Goal: Task Accomplishment & Management: Use online tool/utility

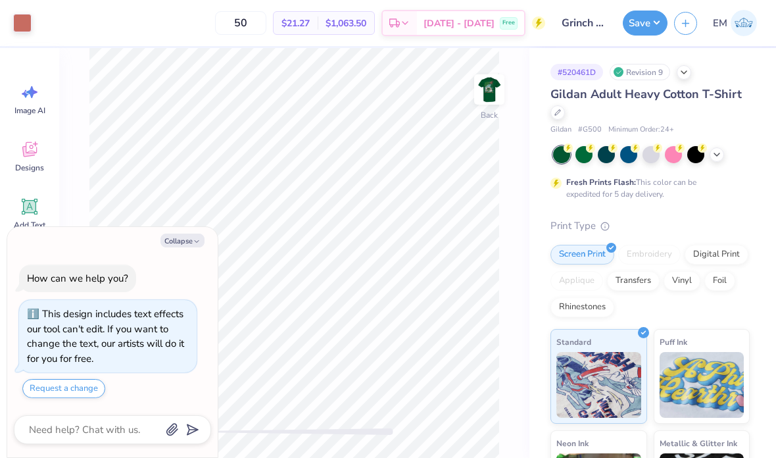
click at [557, 118] on div at bounding box center [558, 112] width 14 height 14
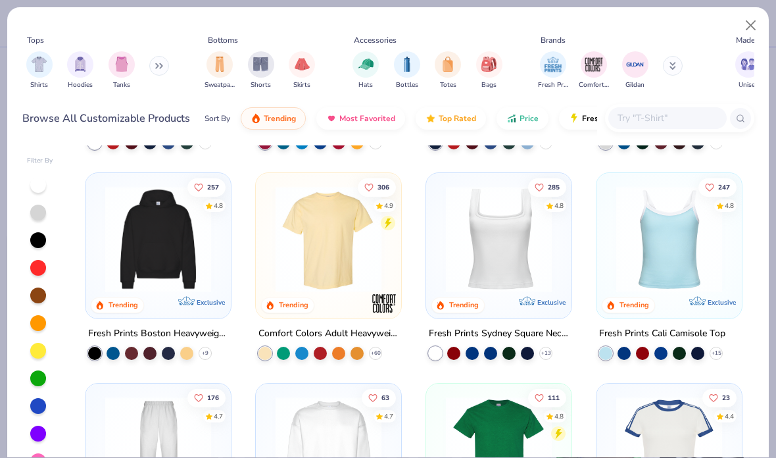
scroll to position [191, 0]
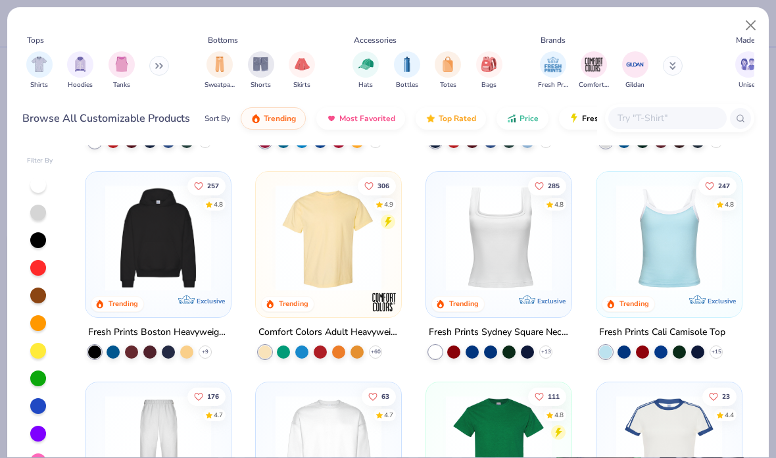
click at [357, 253] on img at bounding box center [328, 238] width 119 height 106
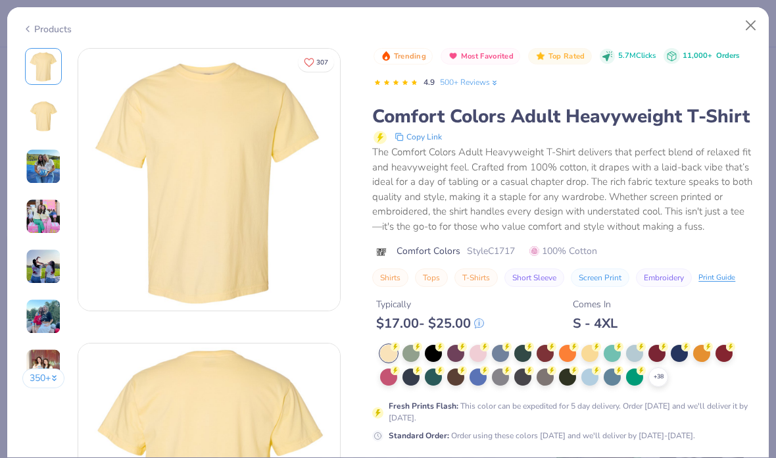
click at [608, 347] on div at bounding box center [612, 353] width 17 height 17
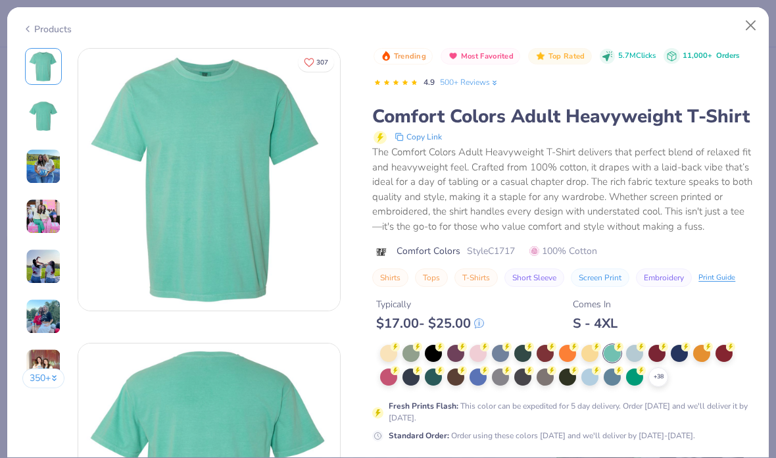
click at [416, 349] on div at bounding box center [411, 353] width 17 height 17
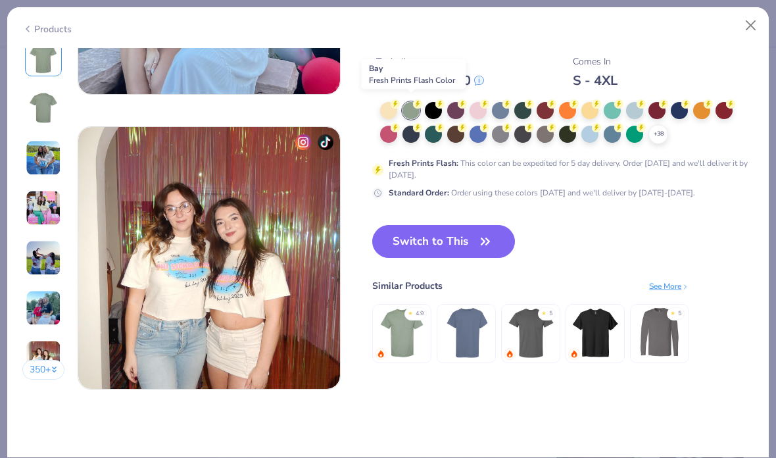
scroll to position [1690, 0]
click at [478, 254] on button "Switch to This" at bounding box center [443, 241] width 143 height 33
click at [499, 241] on button "Switch to This" at bounding box center [443, 241] width 143 height 33
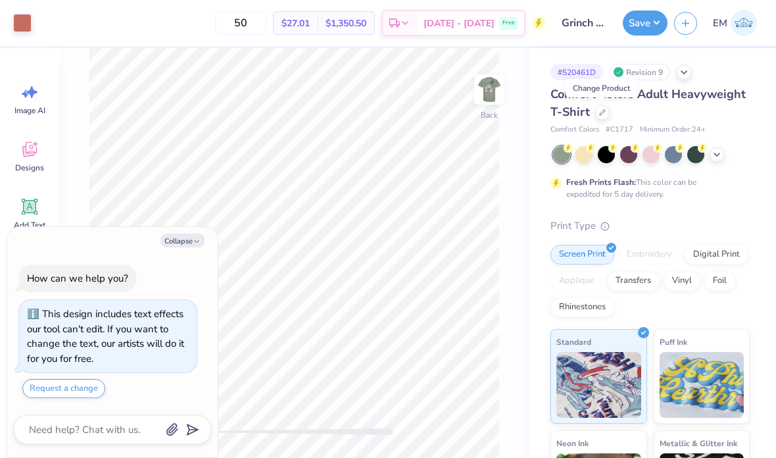
click at [489, 103] on img at bounding box center [489, 89] width 26 height 26
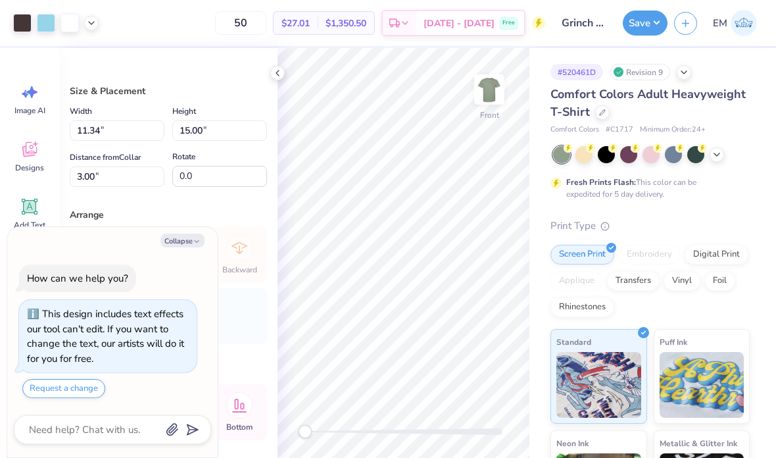
click at [174, 247] on button "Collapse" at bounding box center [183, 241] width 44 height 14
type textarea "x"
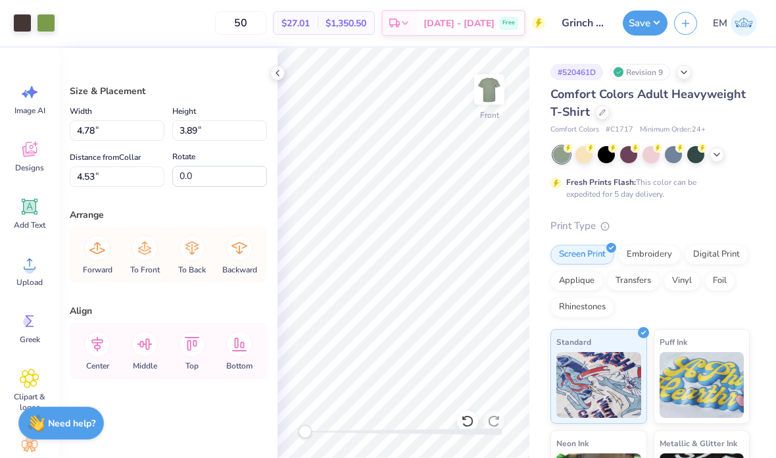
click at [47, 31] on div at bounding box center [46, 23] width 18 height 18
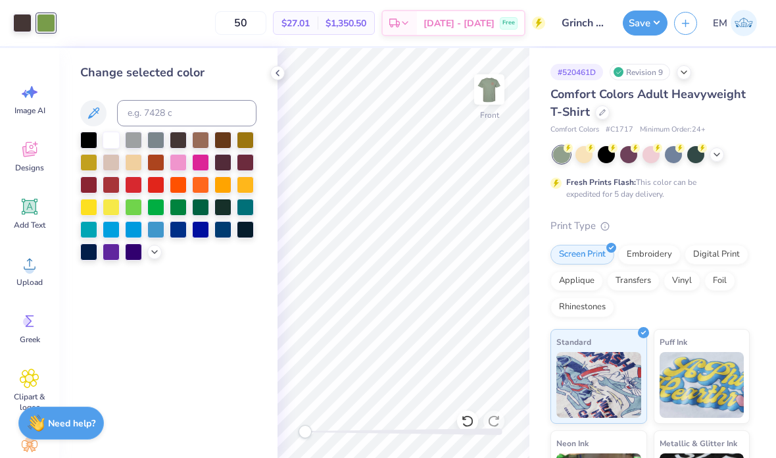
click at [110, 147] on div at bounding box center [111, 140] width 17 height 17
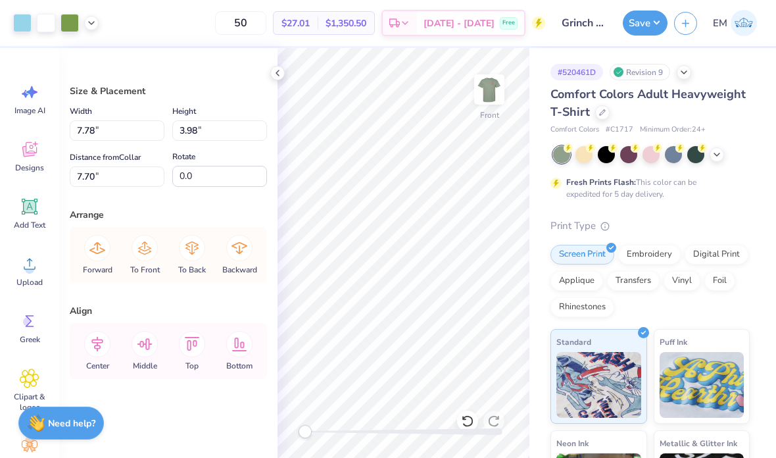
click at [68, 28] on div at bounding box center [70, 23] width 18 height 18
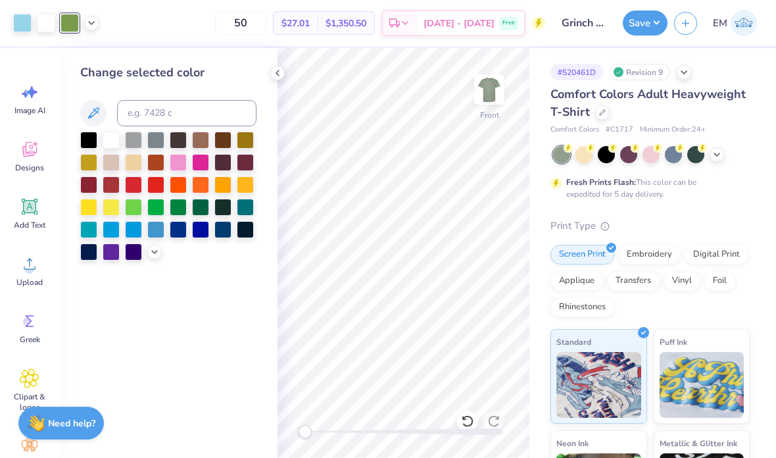
click at [114, 149] on div at bounding box center [111, 140] width 17 height 17
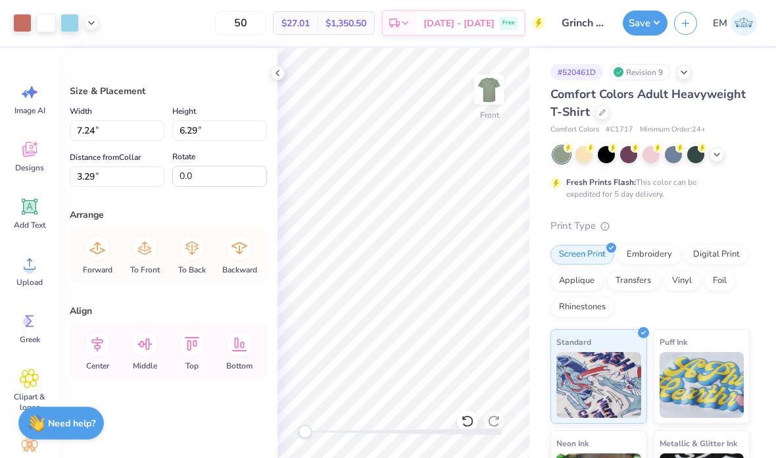
click at [90, 24] on icon at bounding box center [91, 23] width 11 height 11
click at [74, 57] on div at bounding box center [79, 57] width 18 height 18
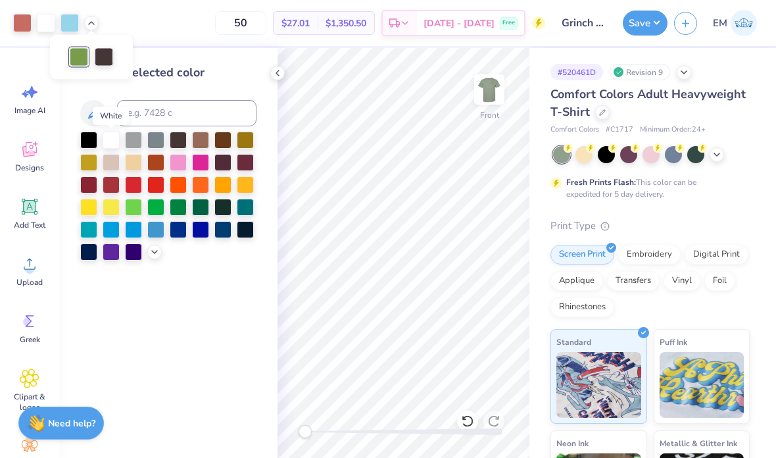
click at [115, 144] on div at bounding box center [111, 140] width 17 height 17
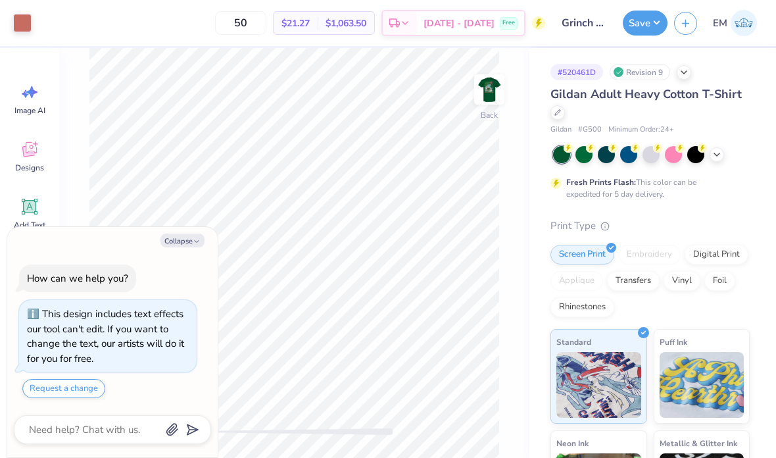
click at [687, 74] on icon at bounding box center [684, 72] width 11 height 11
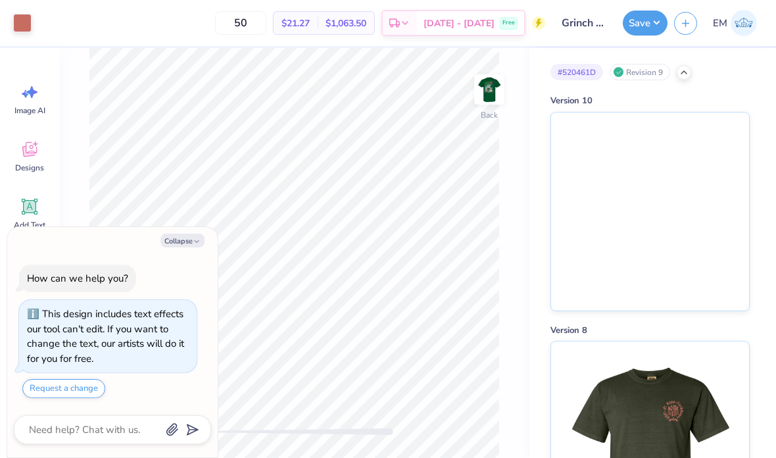
click at [648, 197] on img at bounding box center [650, 211] width 198 height 198
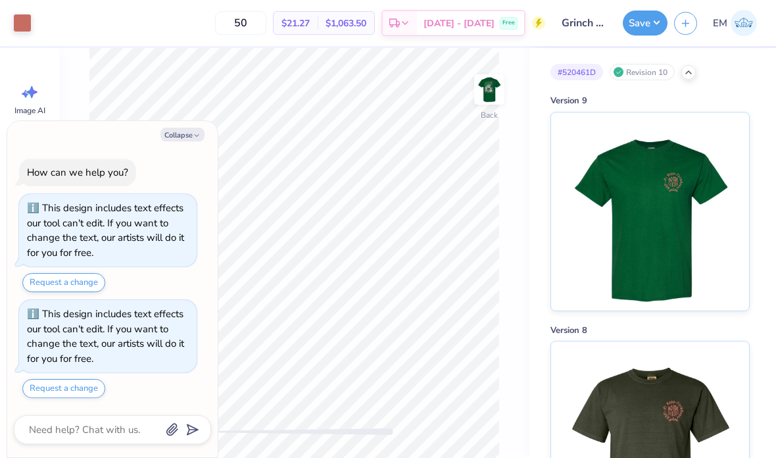
click at [493, 98] on img at bounding box center [489, 89] width 26 height 26
type textarea "x"
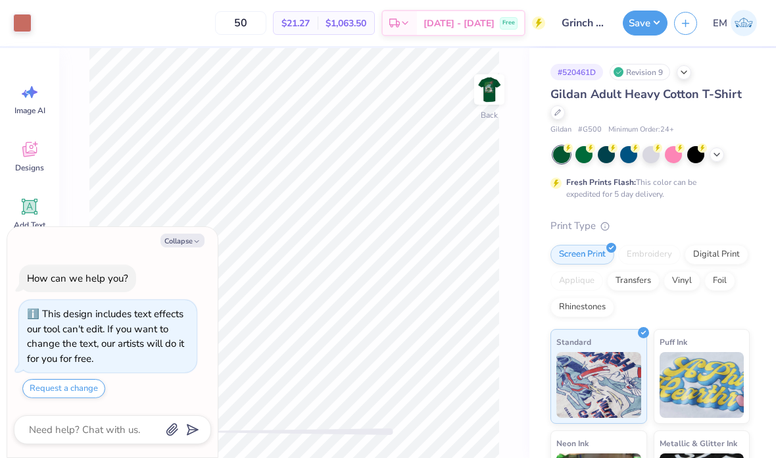
click at [491, 99] on img at bounding box center [489, 89] width 26 height 26
click at [490, 92] on img at bounding box center [489, 89] width 26 height 26
click at [186, 238] on button "Collapse" at bounding box center [183, 241] width 44 height 14
type textarea "x"
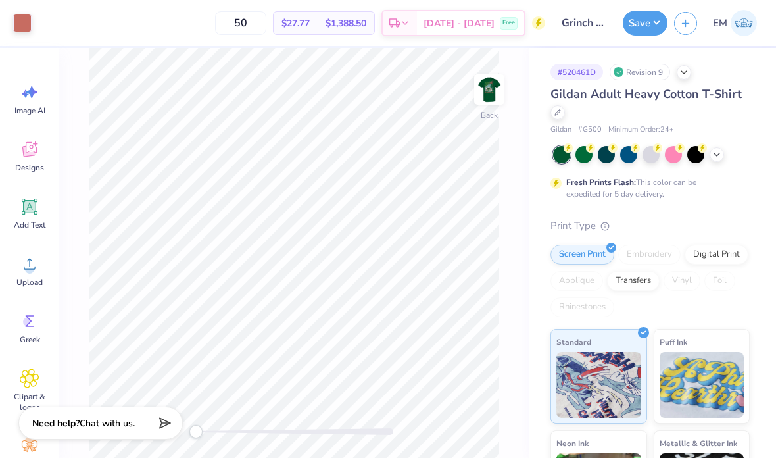
click at [498, 89] on img at bounding box center [489, 89] width 26 height 26
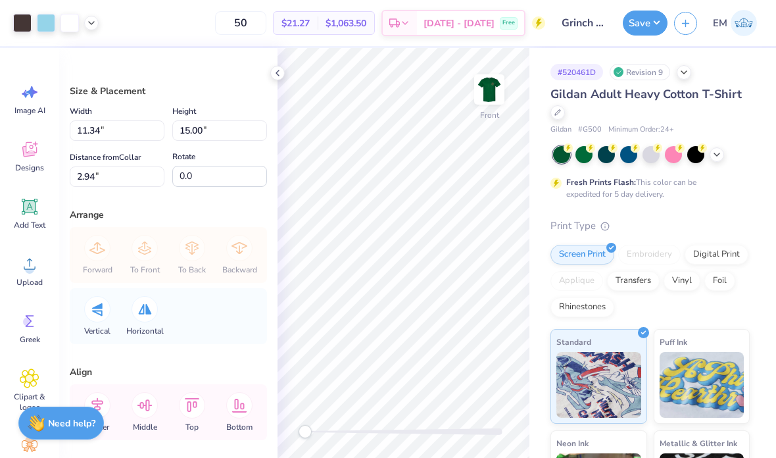
click at [96, 28] on div at bounding box center [91, 23] width 14 height 14
click at [49, 59] on div at bounding box center [54, 56] width 18 height 18
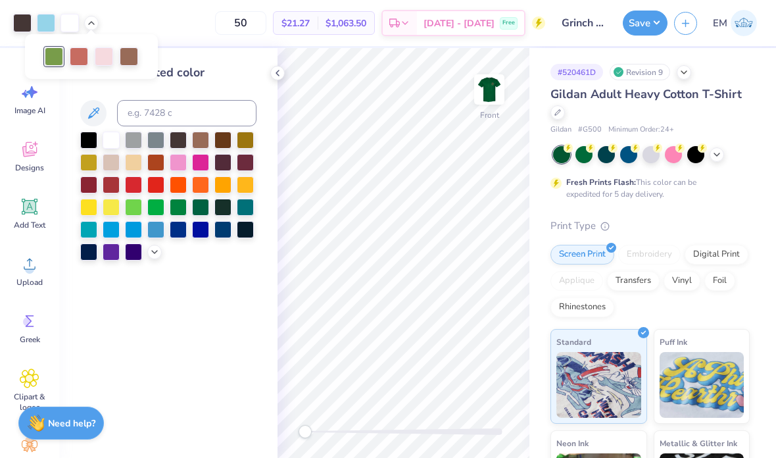
click at [118, 152] on div at bounding box center [168, 196] width 176 height 129
click at [95, 22] on icon at bounding box center [91, 23] width 11 height 11
type input "C"
click at [114, 138] on div at bounding box center [111, 140] width 17 height 17
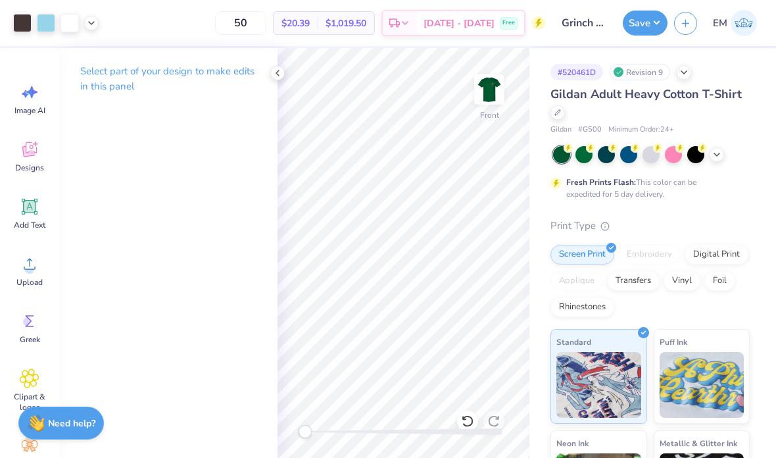
click at [655, 17] on button "Save" at bounding box center [645, 23] width 45 height 25
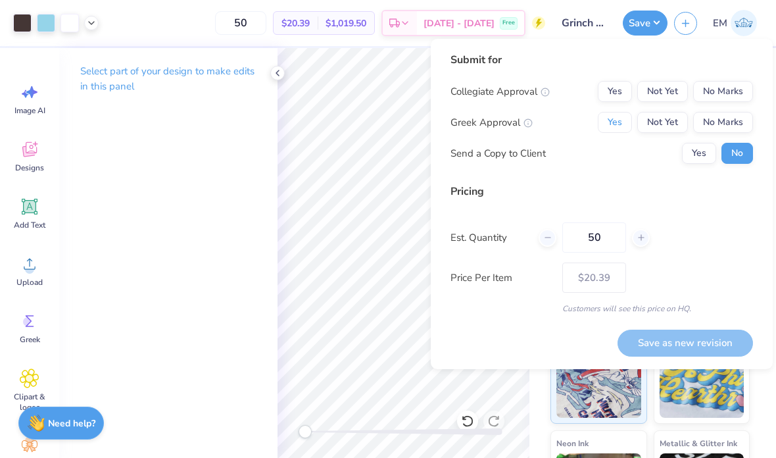
click at [608, 131] on button "Yes" at bounding box center [615, 122] width 34 height 21
click at [695, 160] on button "Yes" at bounding box center [699, 153] width 34 height 21
click at [713, 89] on button "No Marks" at bounding box center [723, 91] width 60 height 21
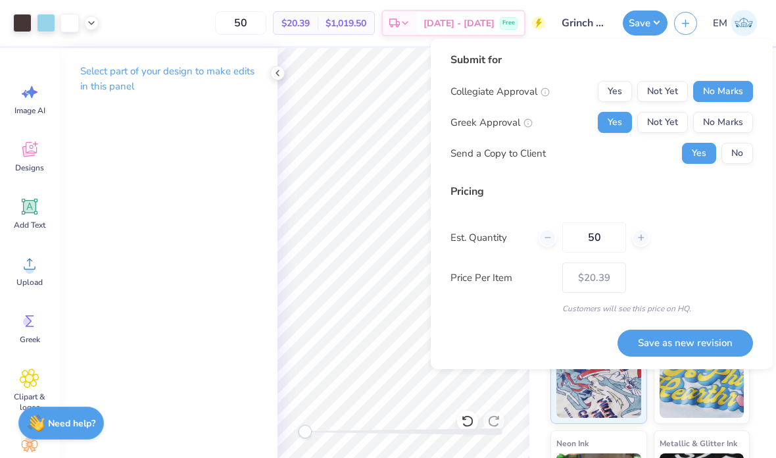
click at [701, 344] on button "Save as new revision" at bounding box center [686, 343] width 136 height 27
type input "$20.39"
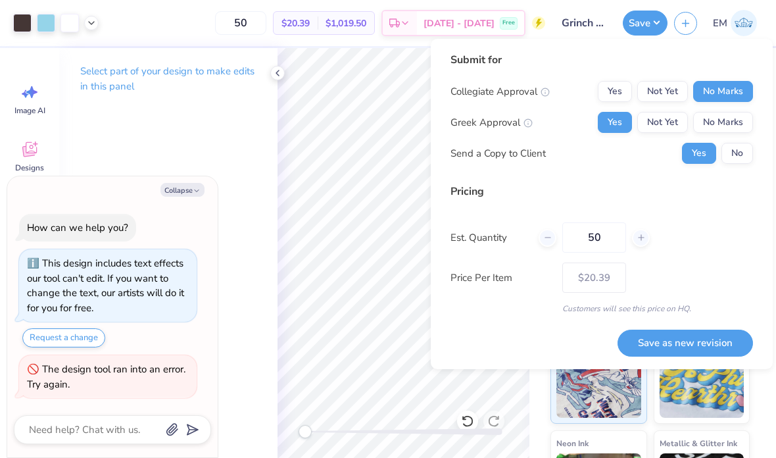
click at [187, 186] on button "Collapse" at bounding box center [183, 190] width 44 height 14
type textarea "x"
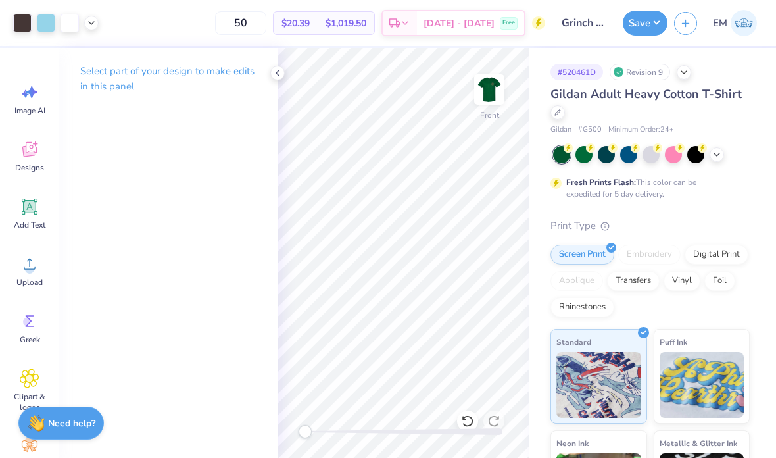
click at [557, 112] on icon at bounding box center [558, 112] width 7 height 7
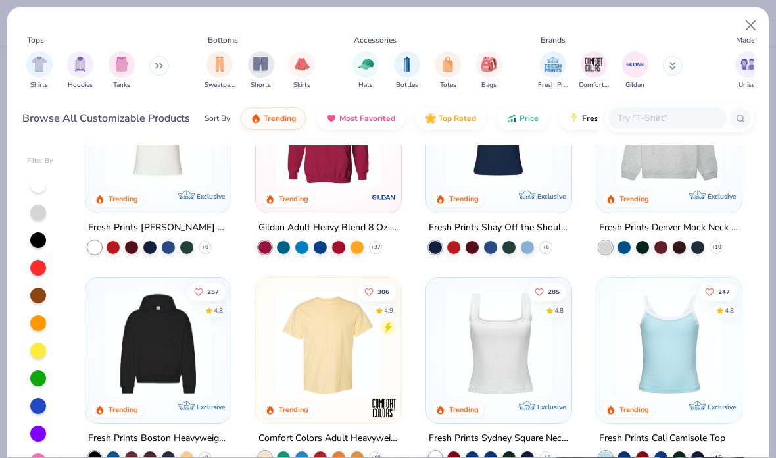
scroll to position [97, 0]
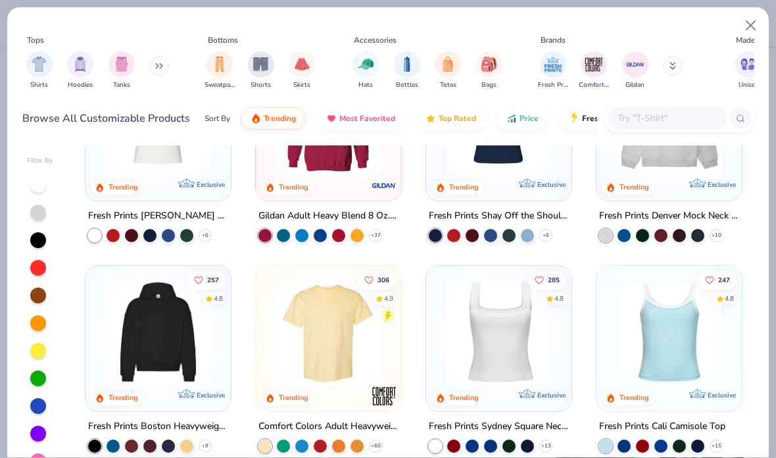
click at [337, 367] on img at bounding box center [328, 332] width 119 height 106
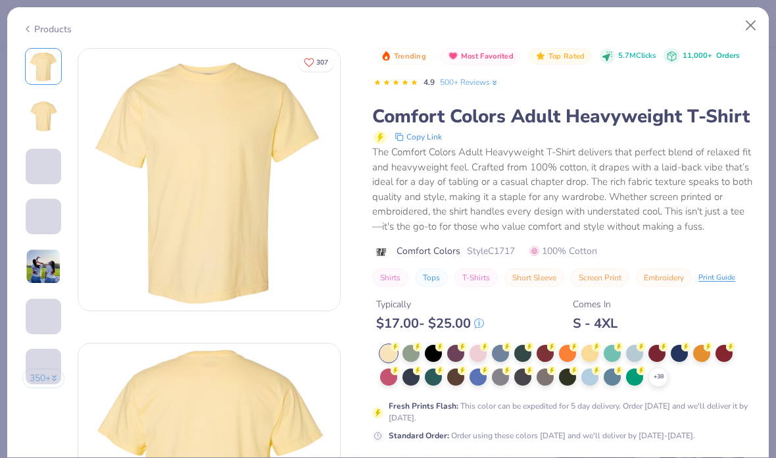
click at [408, 351] on div at bounding box center [411, 353] width 17 height 17
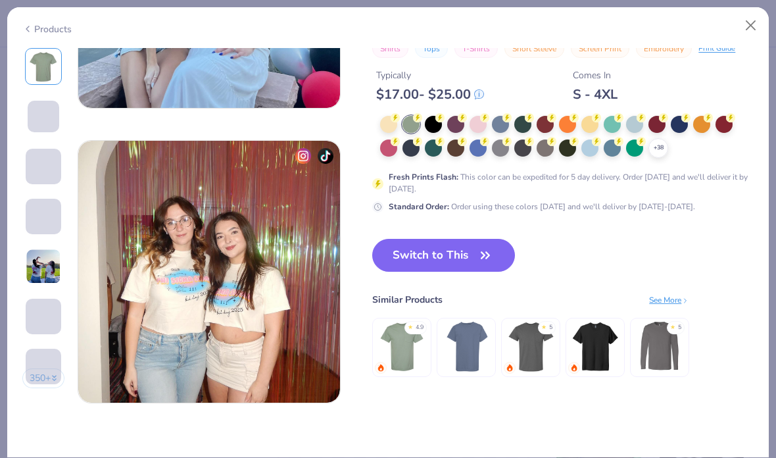
scroll to position [1675, 0]
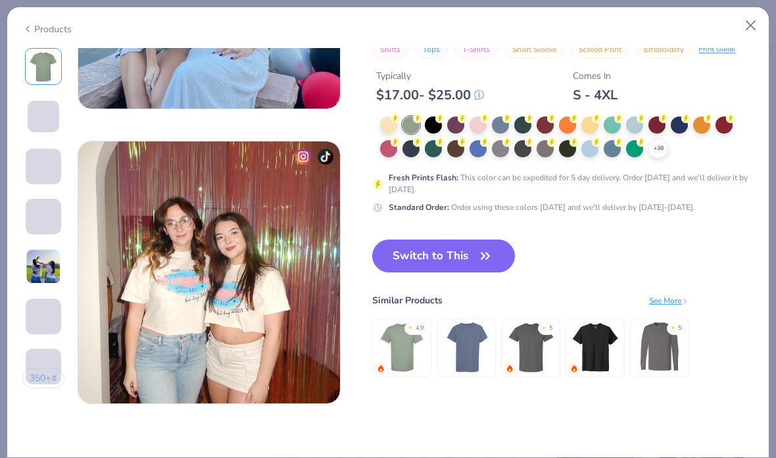
click at [462, 243] on button "Switch to This" at bounding box center [443, 255] width 143 height 33
click at [462, 248] on button "Switch to This" at bounding box center [443, 255] width 143 height 33
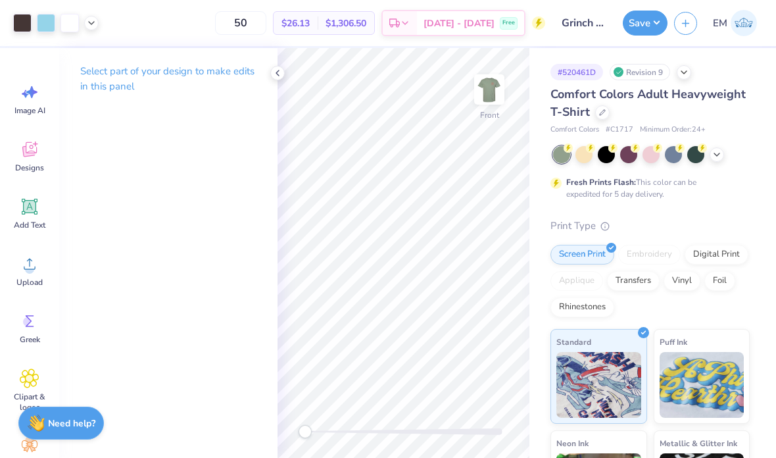
click at [651, 22] on button "Save" at bounding box center [645, 23] width 45 height 25
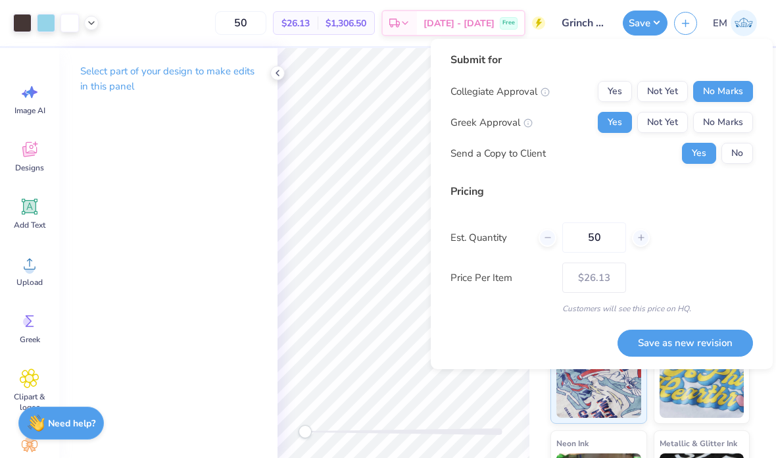
click at [695, 330] on button "Save as new revision" at bounding box center [686, 343] width 136 height 27
type input "$26.13"
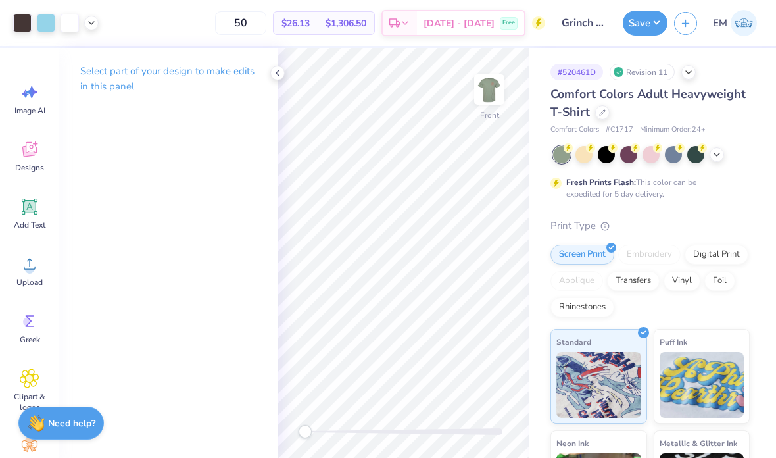
click at [686, 78] on div "# 520461D Revision 11" at bounding box center [650, 72] width 199 height 16
click at [685, 75] on icon at bounding box center [688, 72] width 11 height 11
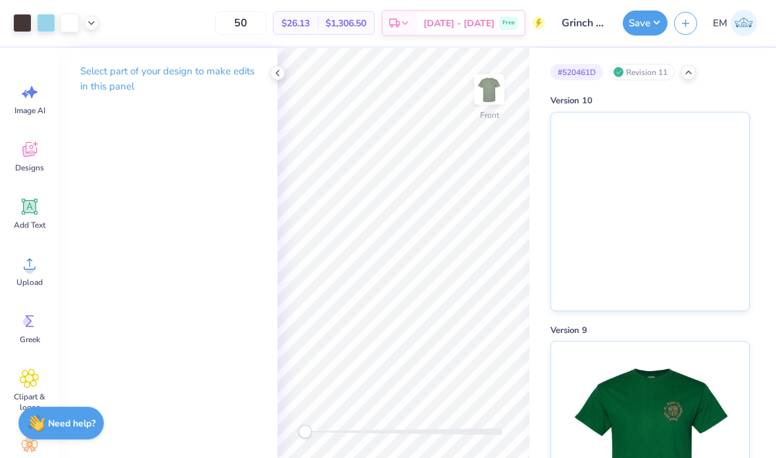
click at [687, 72] on icon at bounding box center [688, 72] width 11 height 11
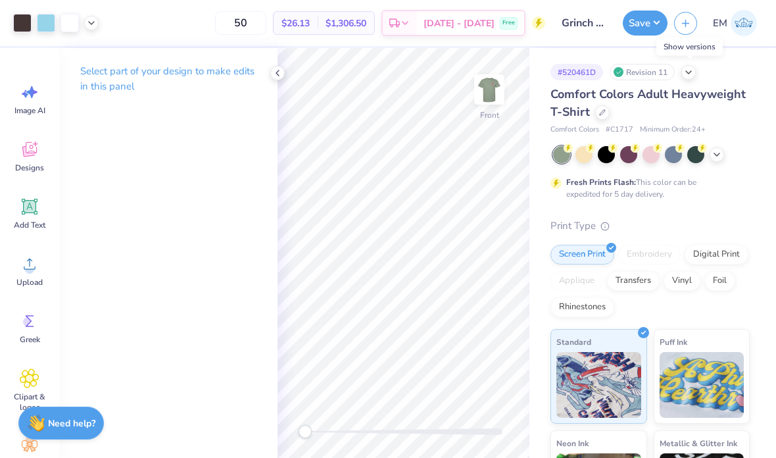
click at [696, 72] on div at bounding box center [689, 72] width 14 height 14
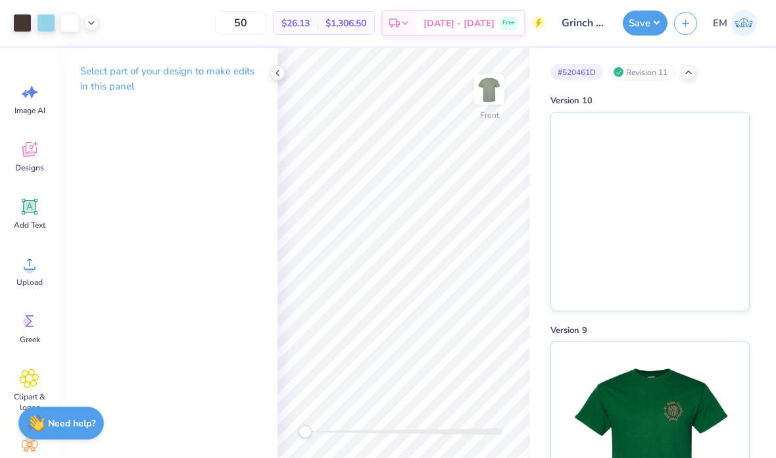
click at [633, 360] on img at bounding box center [649, 440] width 163 height 198
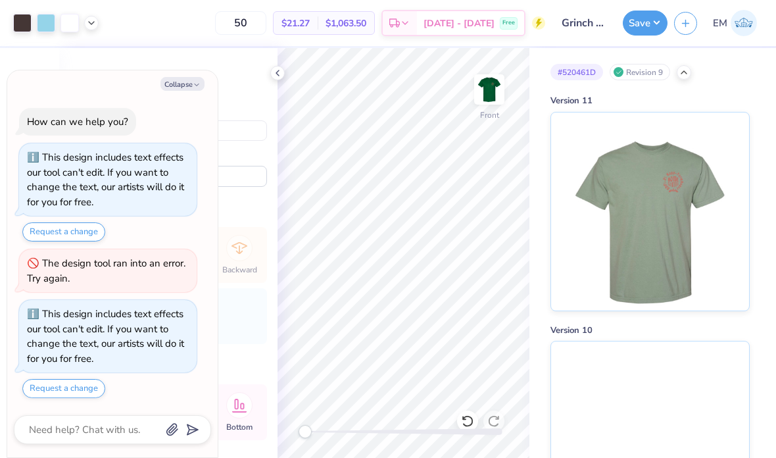
click at [195, 91] on button "Collapse" at bounding box center [183, 84] width 44 height 14
type textarea "x"
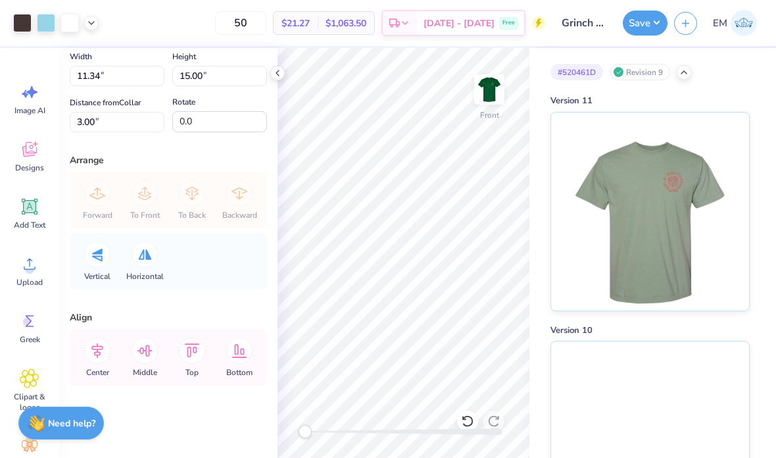
scroll to position [61, 0]
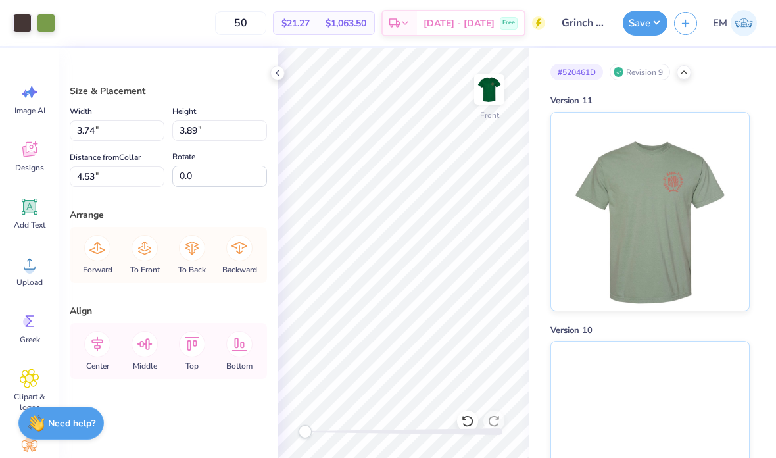
click at [40, 21] on div at bounding box center [46, 23] width 18 height 18
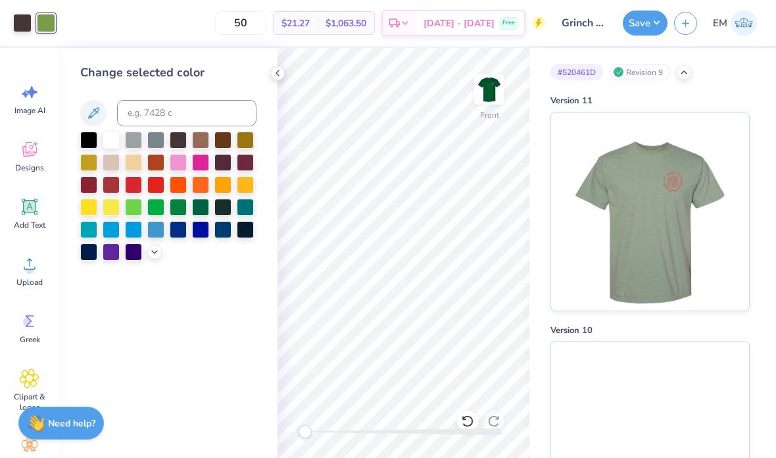
click at [114, 149] on div at bounding box center [111, 140] width 17 height 17
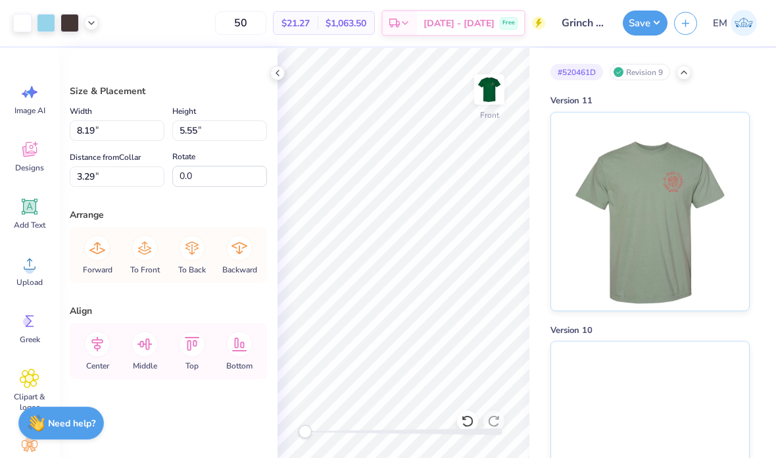
click at [93, 28] on div at bounding box center [91, 23] width 14 height 14
click at [89, 49] on div at bounding box center [91, 56] width 18 height 18
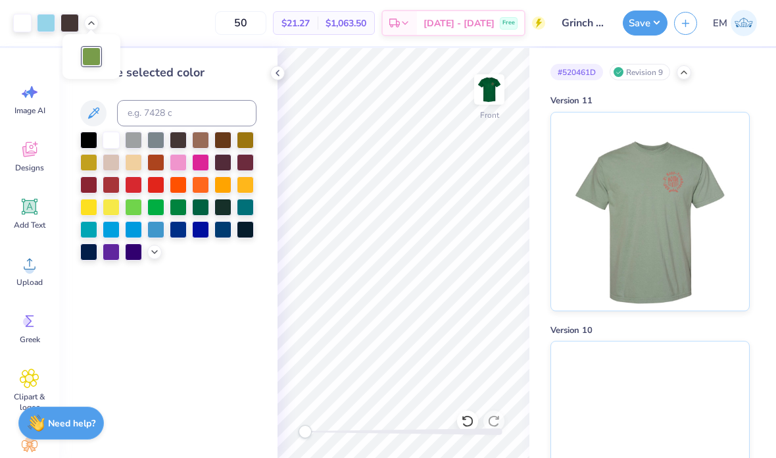
click at [115, 142] on div at bounding box center [111, 140] width 17 height 17
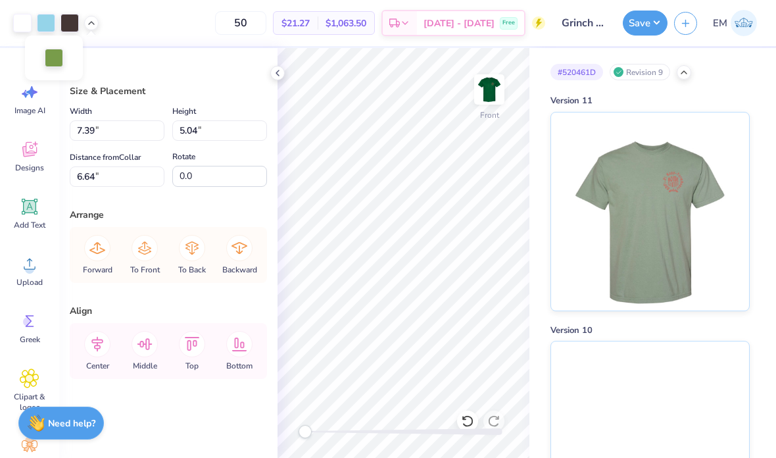
click at [56, 61] on div at bounding box center [54, 58] width 18 height 18
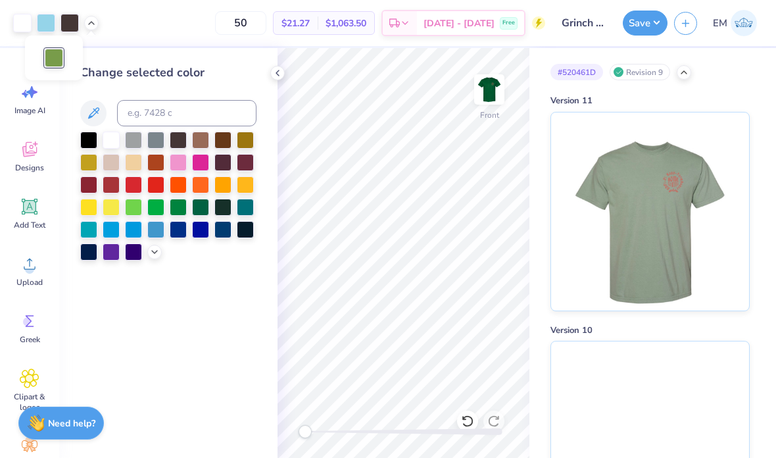
click at [116, 147] on div at bounding box center [111, 140] width 17 height 17
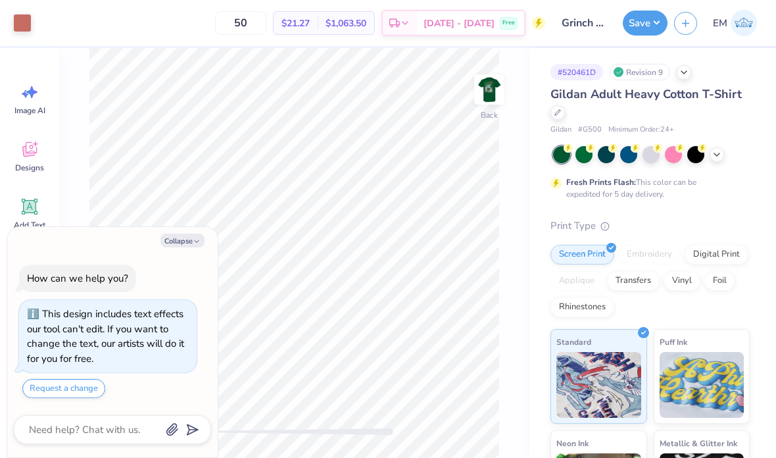
click at [489, 100] on img at bounding box center [489, 89] width 26 height 26
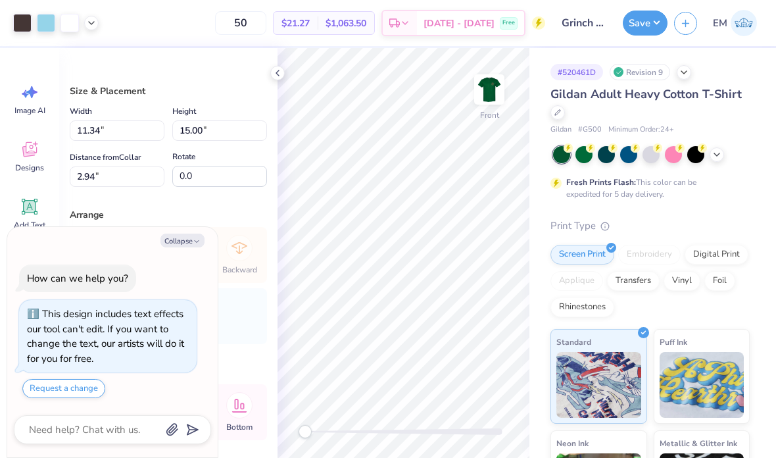
click at [721, 157] on icon at bounding box center [717, 154] width 11 height 11
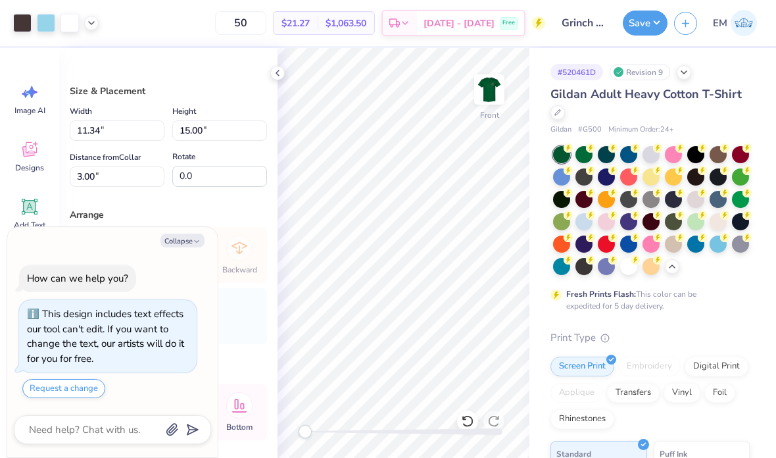
type textarea "x"
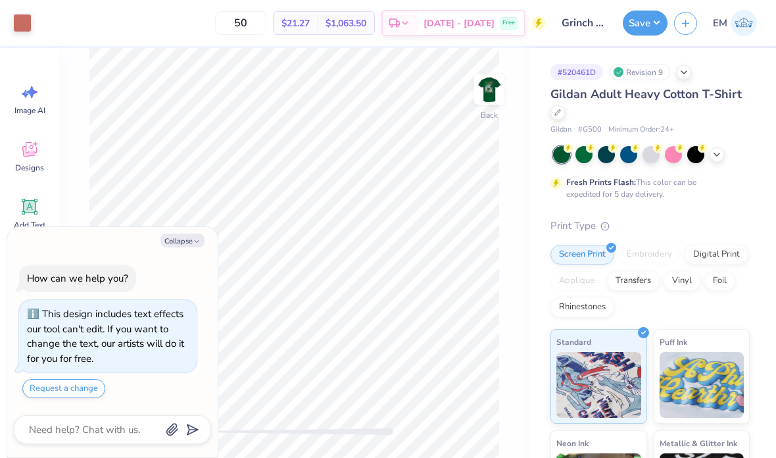
click at [491, 97] on img at bounding box center [489, 89] width 26 height 26
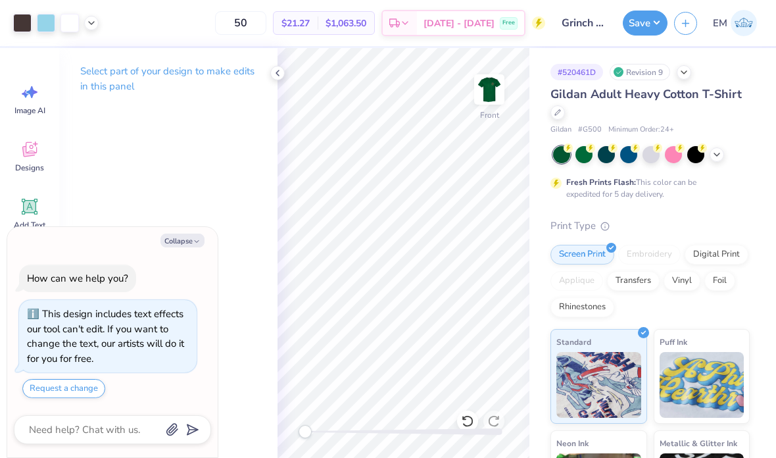
click at [275, 212] on div "Select part of your design to make edits in this panel" at bounding box center [168, 253] width 218 height 410
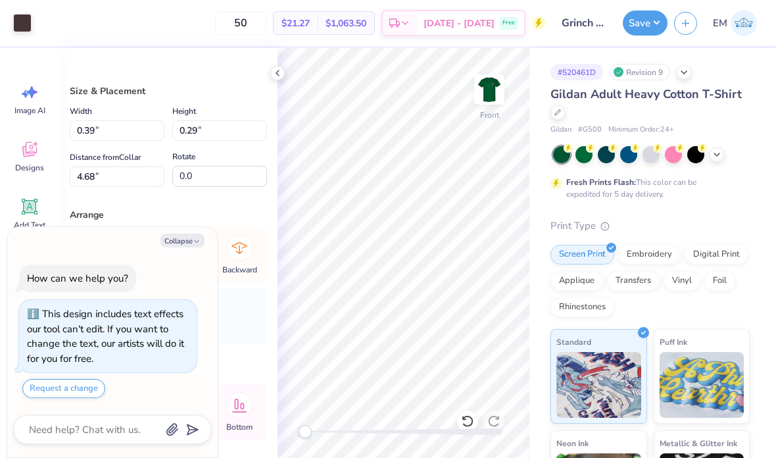
click at [201, 247] on button "Collapse" at bounding box center [183, 241] width 44 height 14
type textarea "x"
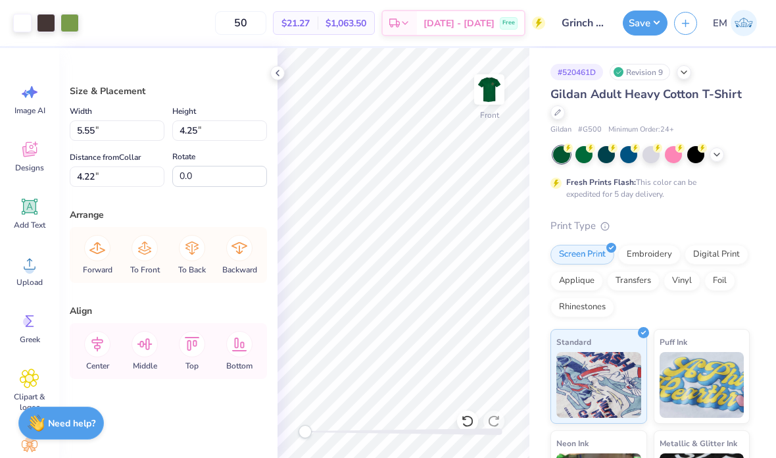
click at [69, 28] on div at bounding box center [70, 23] width 18 height 18
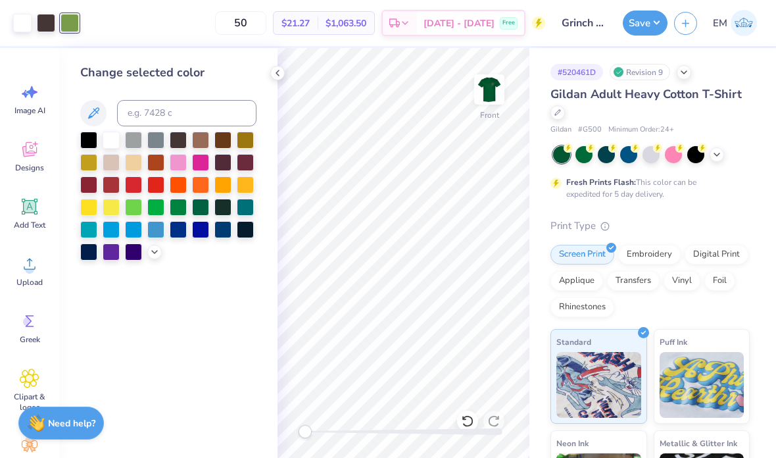
click at [113, 143] on div at bounding box center [111, 140] width 17 height 17
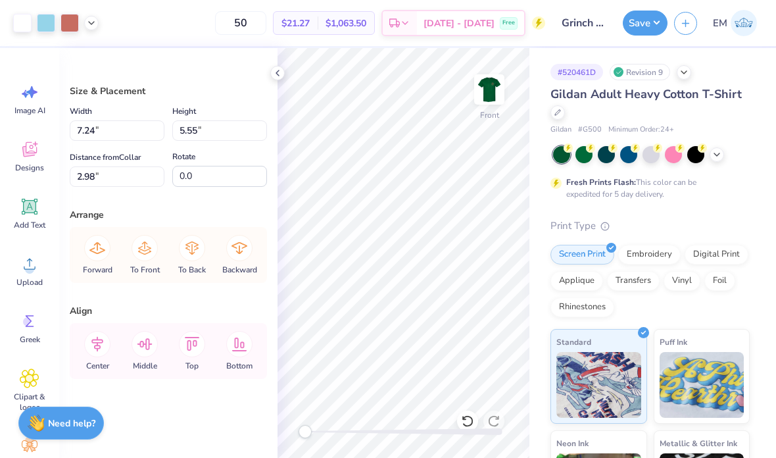
click at [92, 24] on icon at bounding box center [91, 23] width 11 height 11
click at [106, 60] on div at bounding box center [104, 57] width 18 height 18
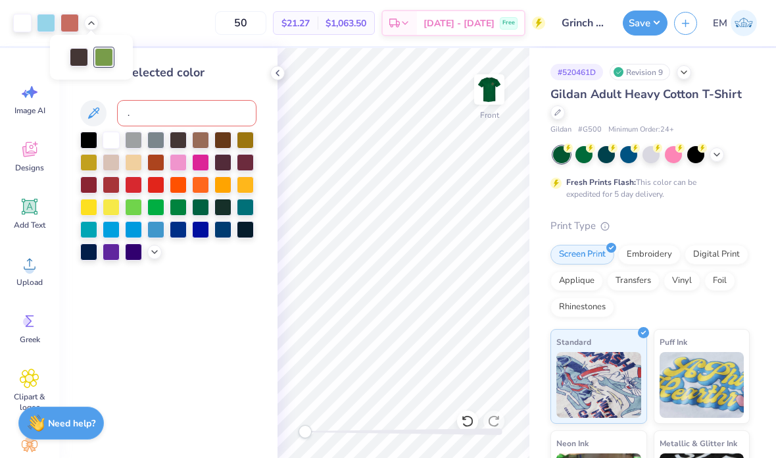
type input "."
click at [109, 148] on div at bounding box center [111, 140] width 17 height 17
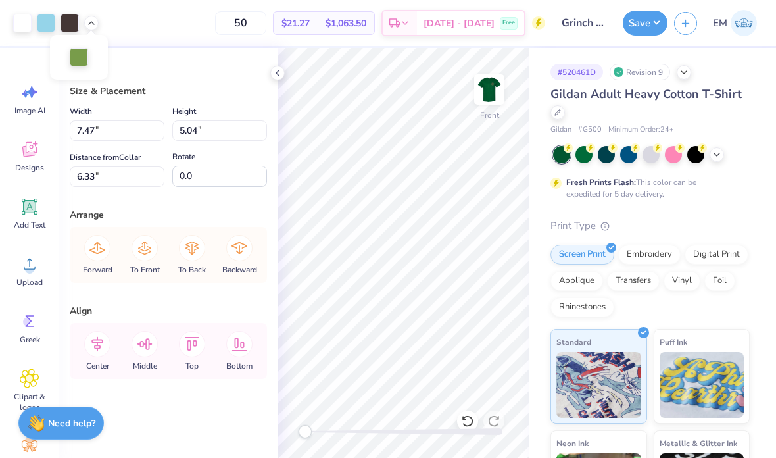
click at [84, 61] on div at bounding box center [79, 57] width 18 height 18
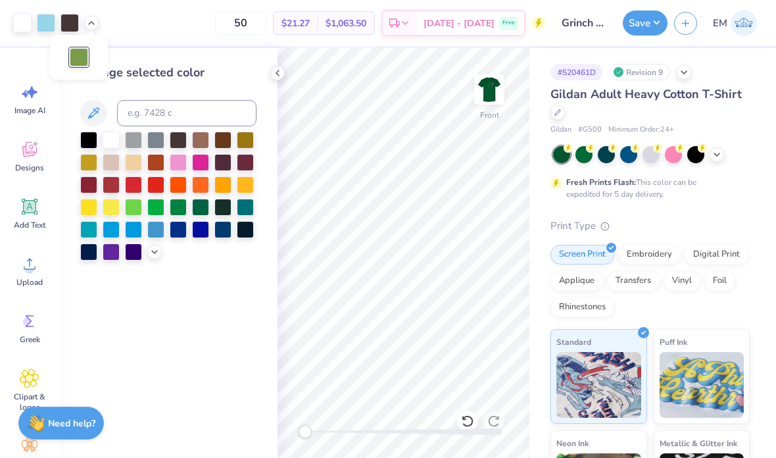
click at [112, 145] on div at bounding box center [111, 140] width 17 height 17
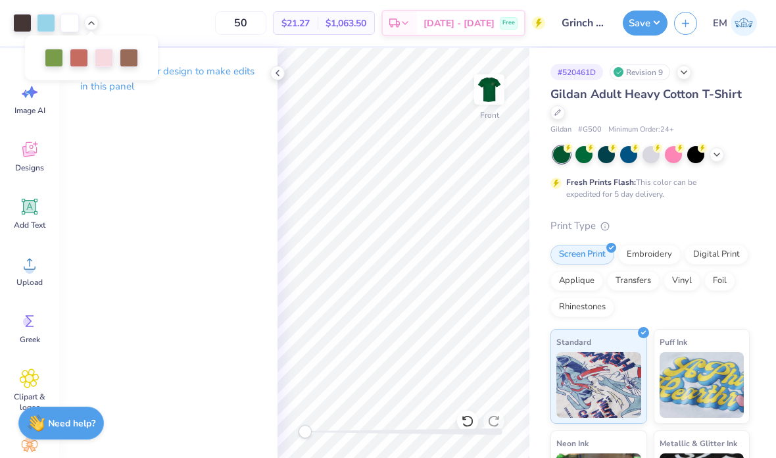
click at [556, 107] on div at bounding box center [558, 112] width 14 height 14
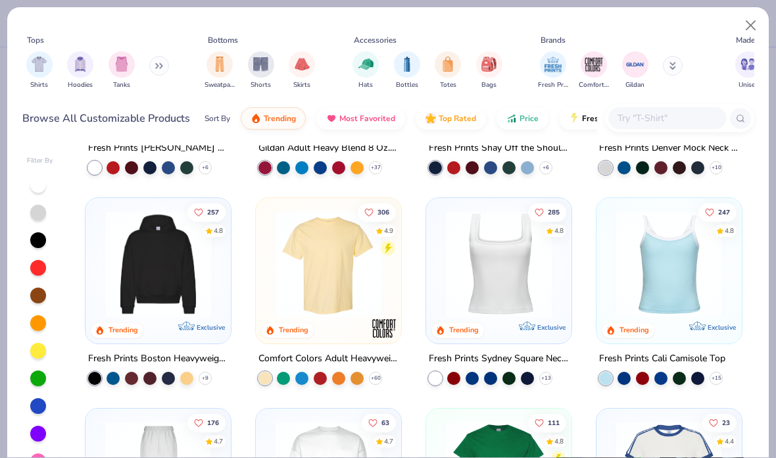
scroll to position [166, 0]
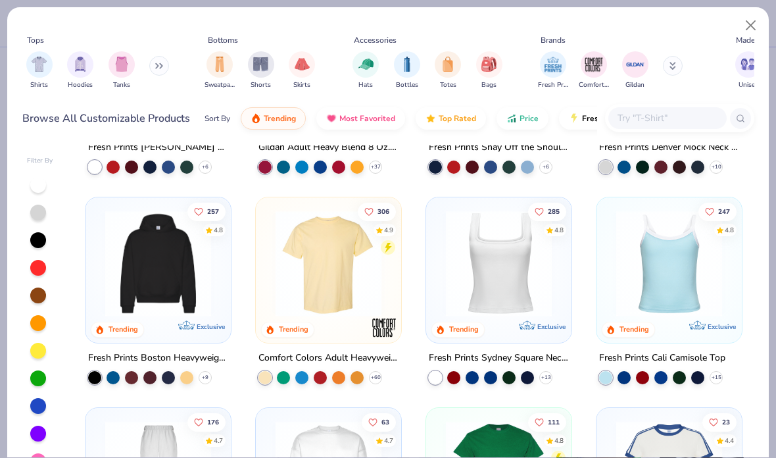
click at [380, 264] on img at bounding box center [328, 264] width 119 height 106
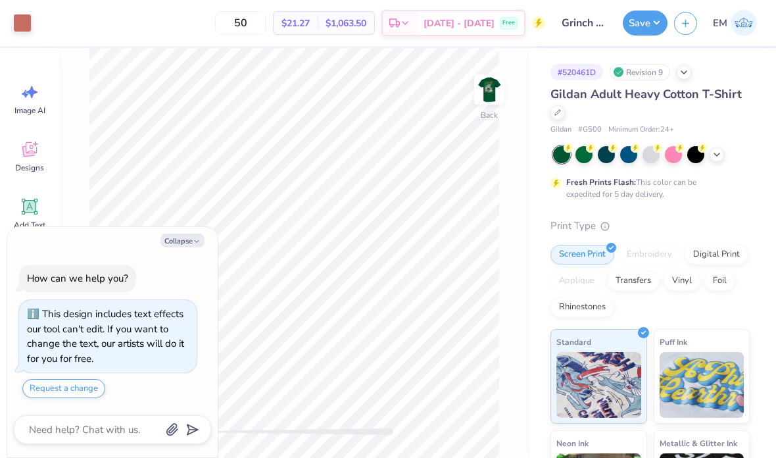
click at [193, 240] on icon "button" at bounding box center [197, 241] width 8 height 8
type textarea "x"
